Goal: Task Accomplishment & Management: Manage account settings

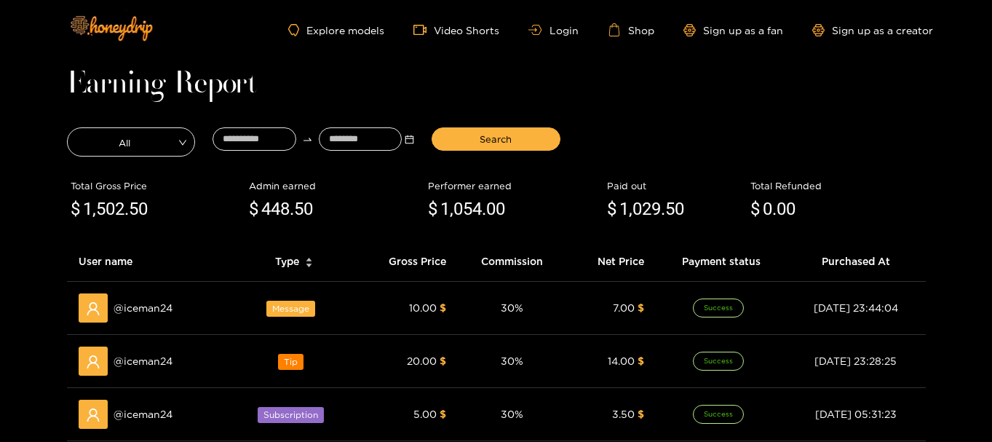
click at [572, 23] on ul "Explore models Video Shorts Login Shop Sign up as a fan Sign up as a creator" at bounding box center [610, 29] width 644 height 13
click at [574, 29] on link "Login" at bounding box center [552, 30] width 49 height 11
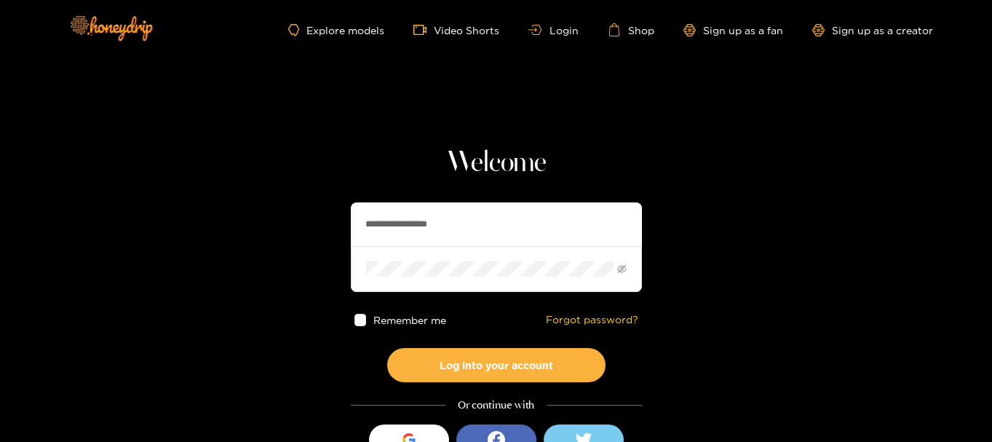
drag, startPoint x: 500, startPoint y: 221, endPoint x: 145, endPoint y: 216, distance: 355.2
click at [146, 216] on section "**********" at bounding box center [496, 259] width 992 height 518
paste input "text"
type input "**********"
click at [467, 261] on span at bounding box center [496, 268] width 291 height 45
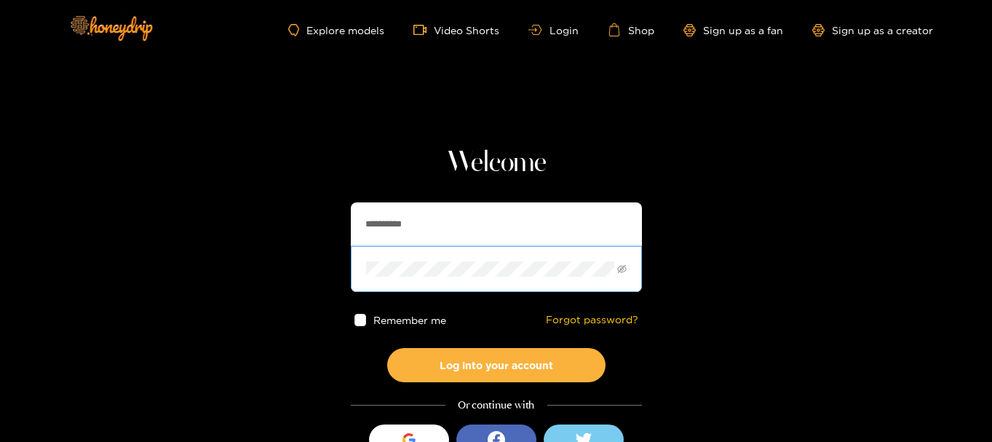
click at [218, 269] on section "**********" at bounding box center [496, 259] width 992 height 518
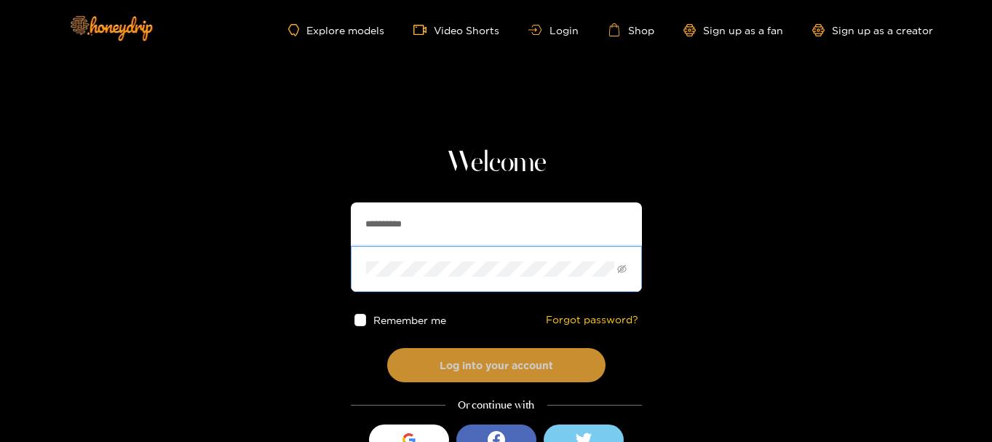
click at [419, 373] on button "Log into your account" at bounding box center [496, 365] width 218 height 34
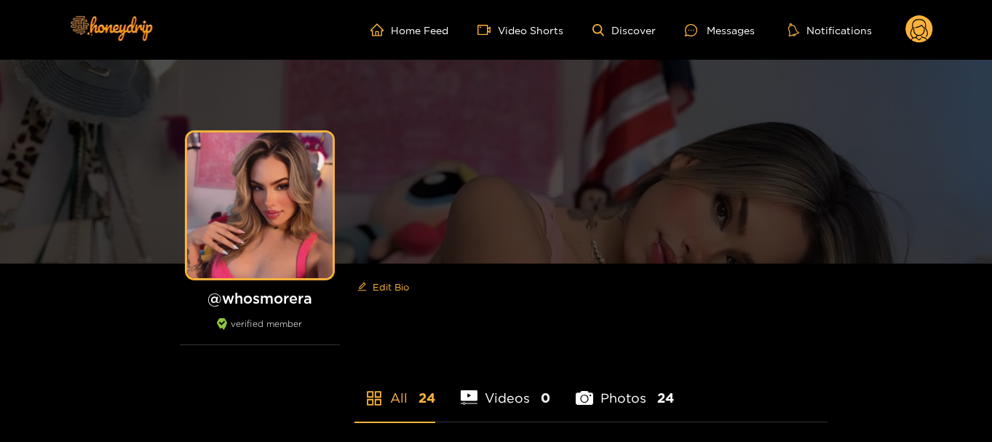
click at [932, 35] on icon at bounding box center [920, 29] width 28 height 29
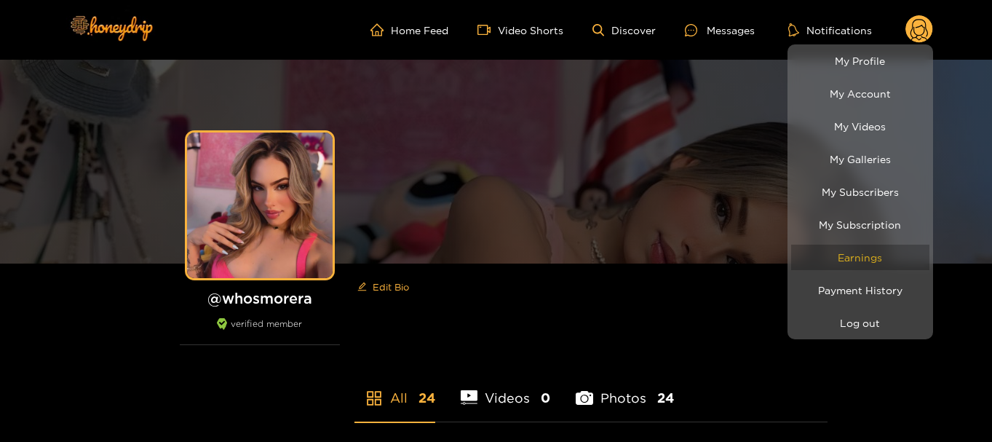
click at [882, 250] on link "Earnings" at bounding box center [860, 257] width 138 height 25
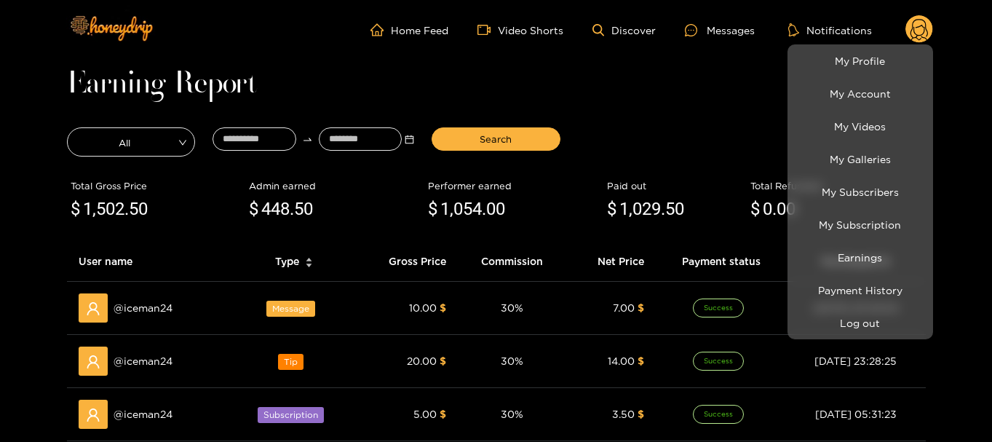
click at [214, 143] on div at bounding box center [496, 221] width 992 height 442
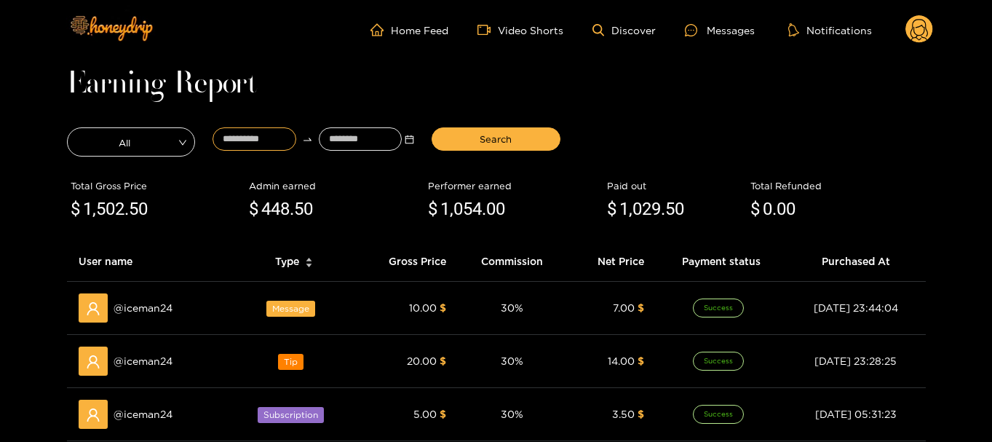
click at [216, 143] on input at bounding box center [255, 138] width 84 height 23
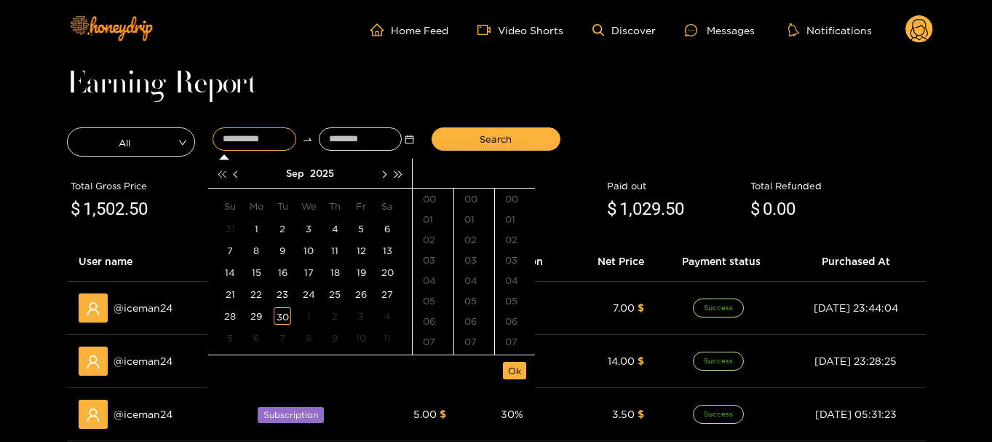
click at [218, 175] on button "button" at bounding box center [221, 173] width 15 height 29
click at [266, 269] on td "16" at bounding box center [256, 272] width 26 height 22
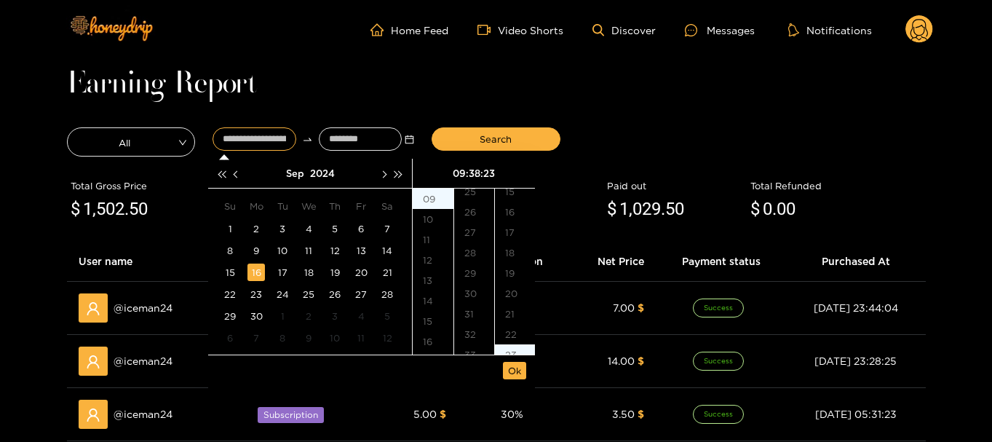
scroll to position [469, 0]
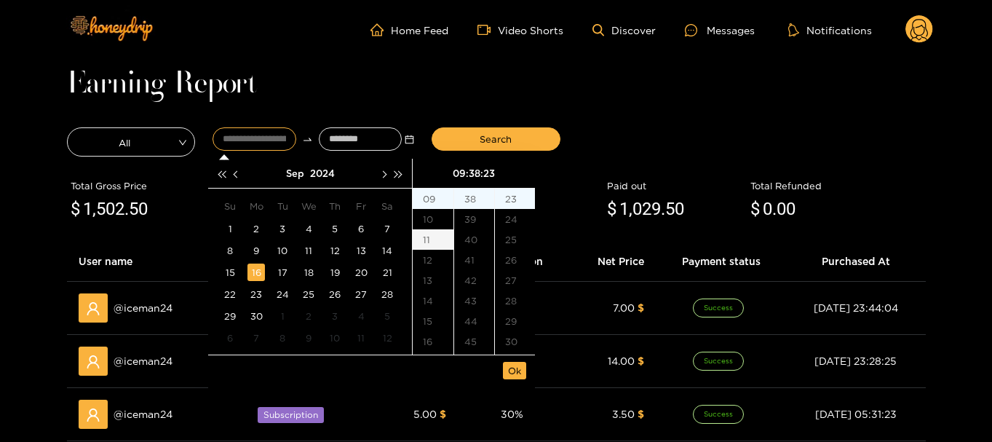
click at [428, 242] on div "11" at bounding box center [433, 239] width 41 height 20
click at [477, 304] on div "50" at bounding box center [474, 298] width 40 height 20
click at [516, 202] on div "00" at bounding box center [515, 199] width 40 height 20
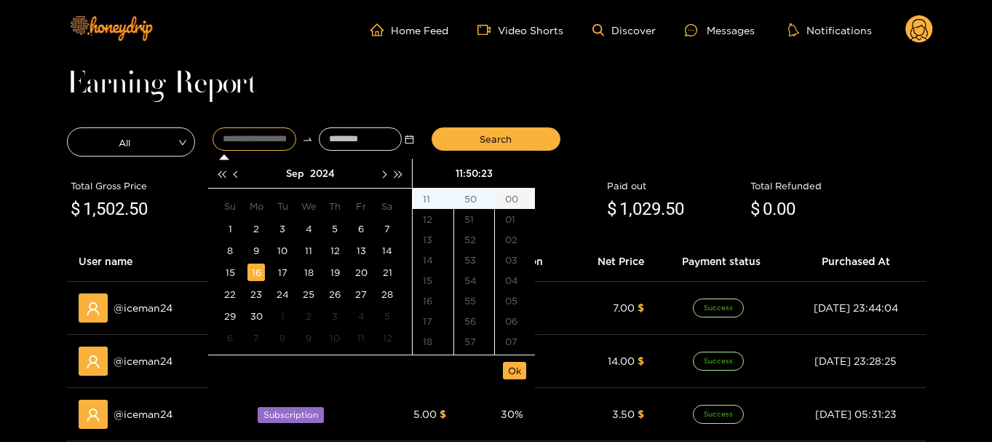
type input "**********"
click at [516, 376] on span "Ok" at bounding box center [514, 370] width 13 height 15
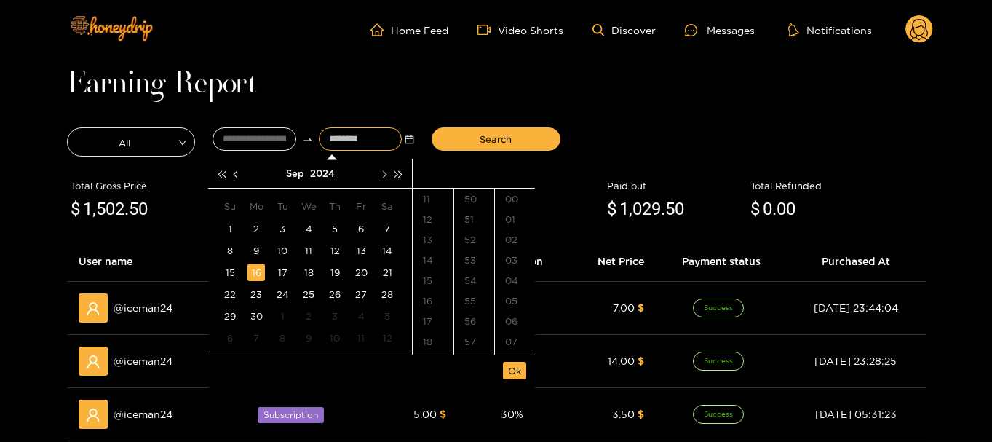
click at [382, 180] on button "button" at bounding box center [383, 173] width 15 height 29
click at [405, 180] on button "button" at bounding box center [398, 173] width 15 height 29
click at [235, 178] on button "button" at bounding box center [236, 173] width 15 height 29
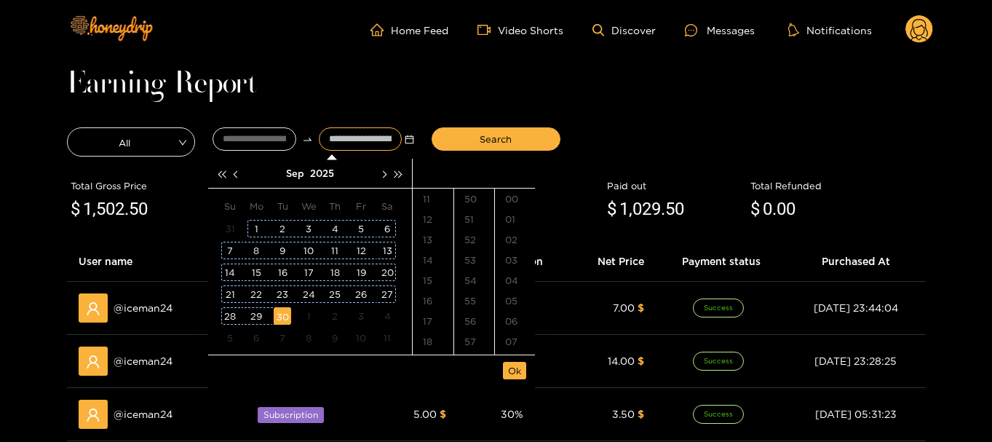
click at [282, 320] on div "30" at bounding box center [282, 315] width 17 height 17
type input "**********"
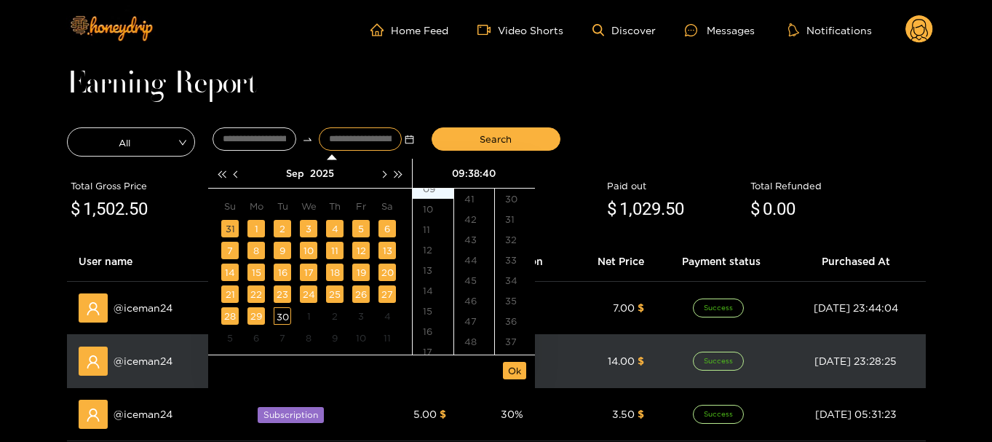
scroll to position [815, 0]
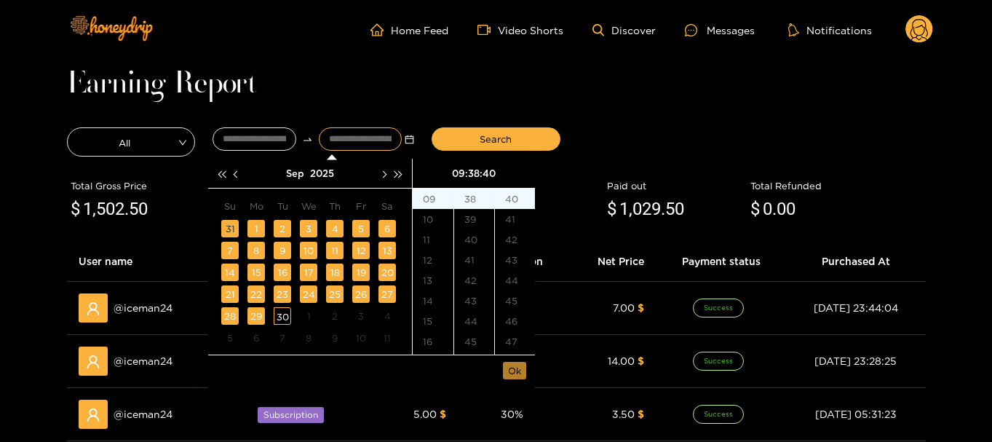
click at [515, 363] on span "Ok" at bounding box center [514, 370] width 13 height 15
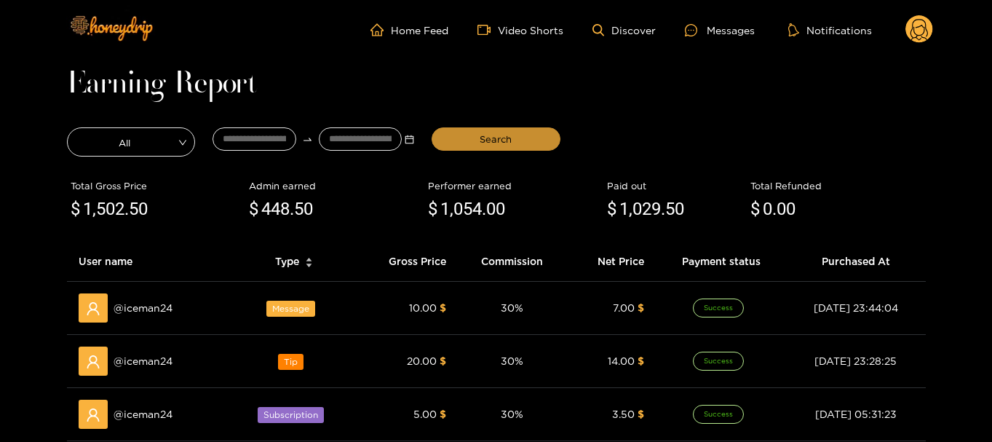
click at [505, 141] on span "Search" at bounding box center [496, 139] width 32 height 15
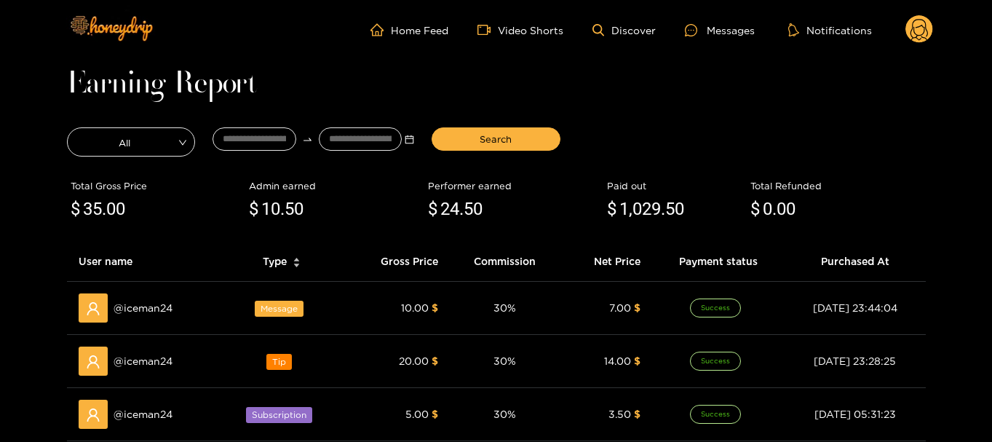
click at [904, 32] on ul "Home Feed Video Shorts Discover Messages Notifications" at bounding box center [652, 29] width 563 height 29
click at [908, 39] on icon at bounding box center [920, 29] width 28 height 29
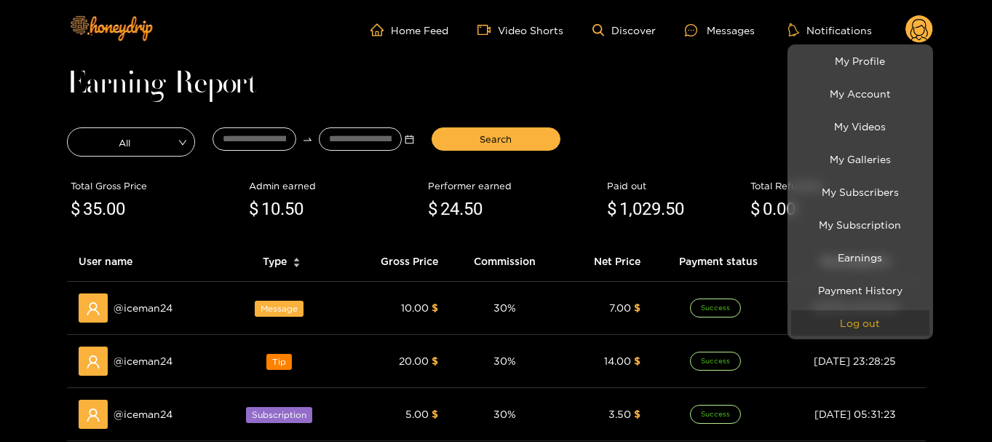
click at [855, 324] on button "Log out" at bounding box center [860, 322] width 138 height 25
